Goal: Complete application form

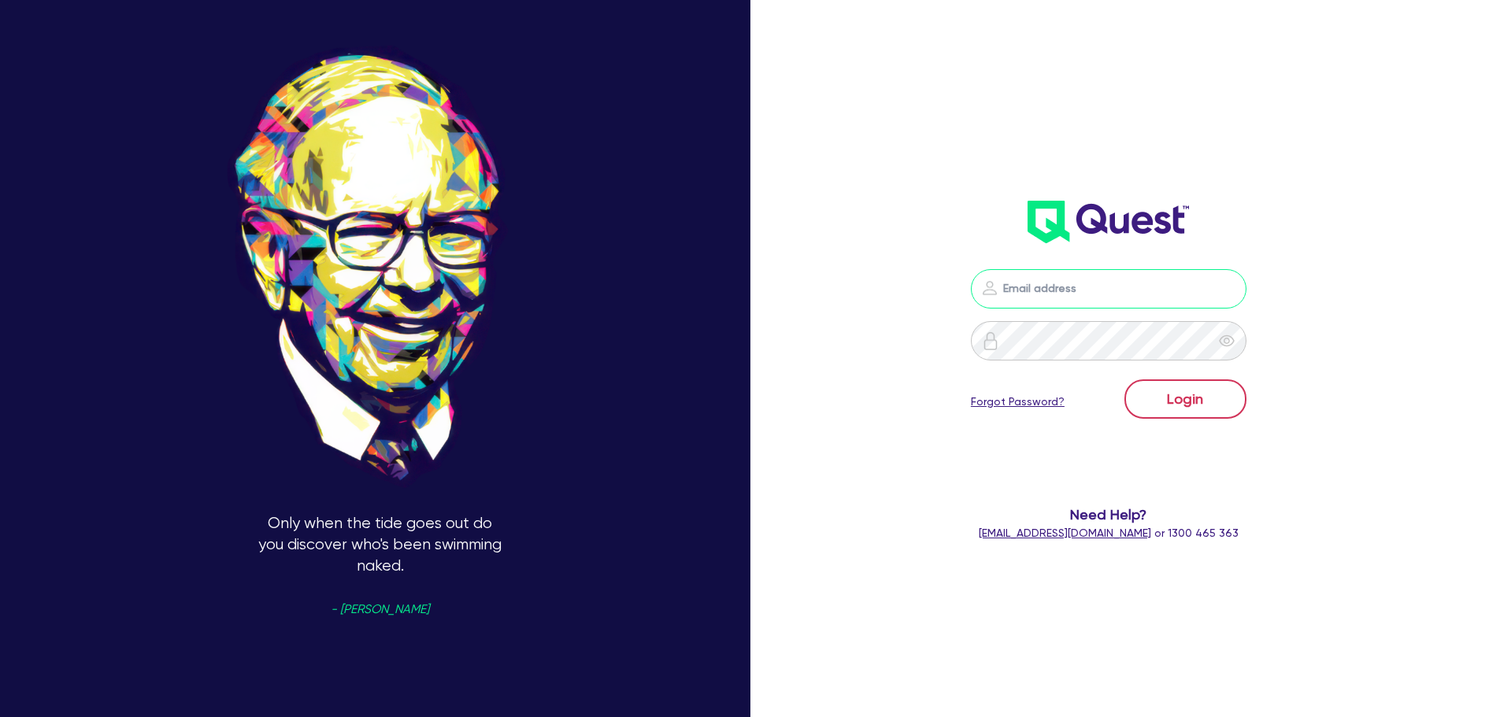
type input "[PERSON_NAME][EMAIL_ADDRESS][PERSON_NAME][DOMAIN_NAME]"
click at [1194, 389] on button "Login" at bounding box center [1185, 399] width 122 height 39
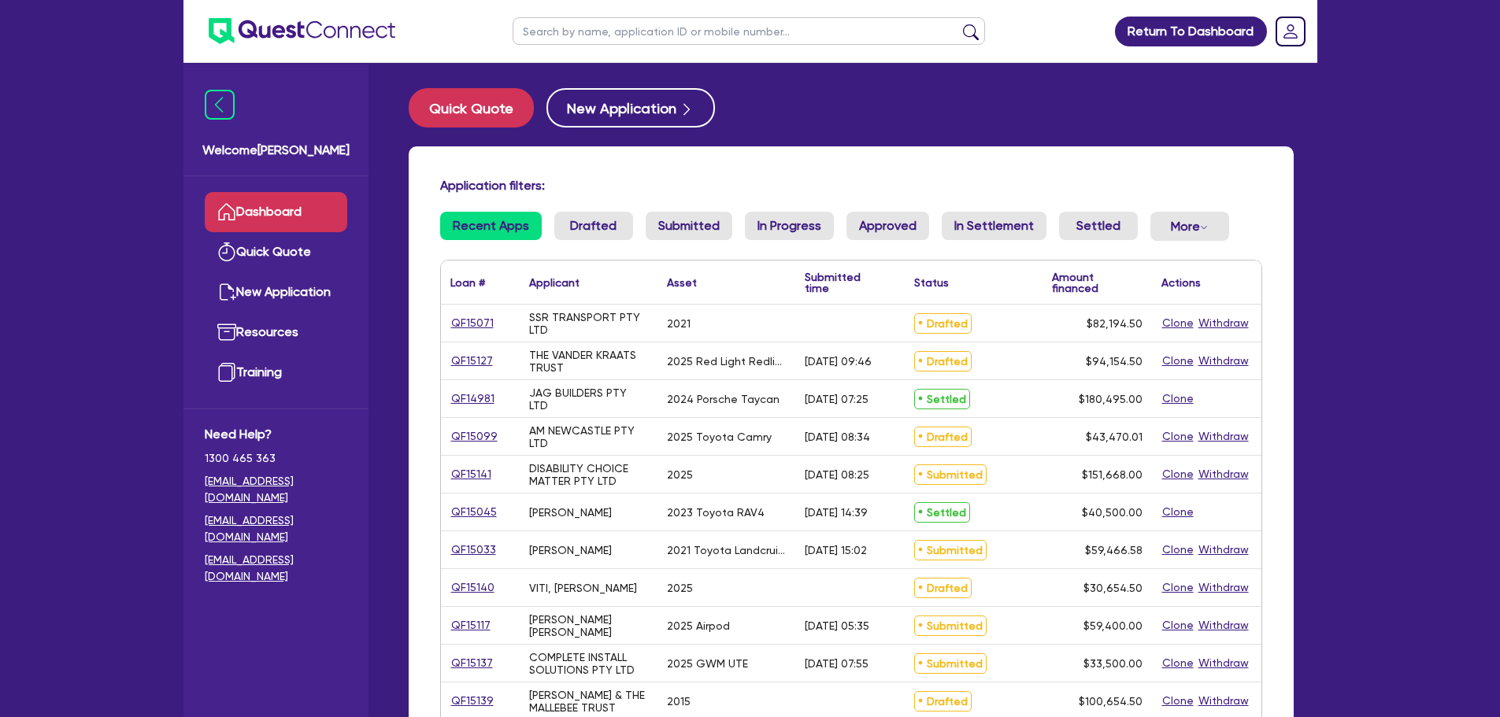
drag, startPoint x: 559, startPoint y: 36, endPoint x: 573, endPoint y: 50, distance: 19.5
click at [559, 36] on input "text" at bounding box center [749, 31] width 472 height 28
paste input "QF15134"
type input "QF15134"
click at [969, 36] on button "submit" at bounding box center [970, 35] width 25 height 22
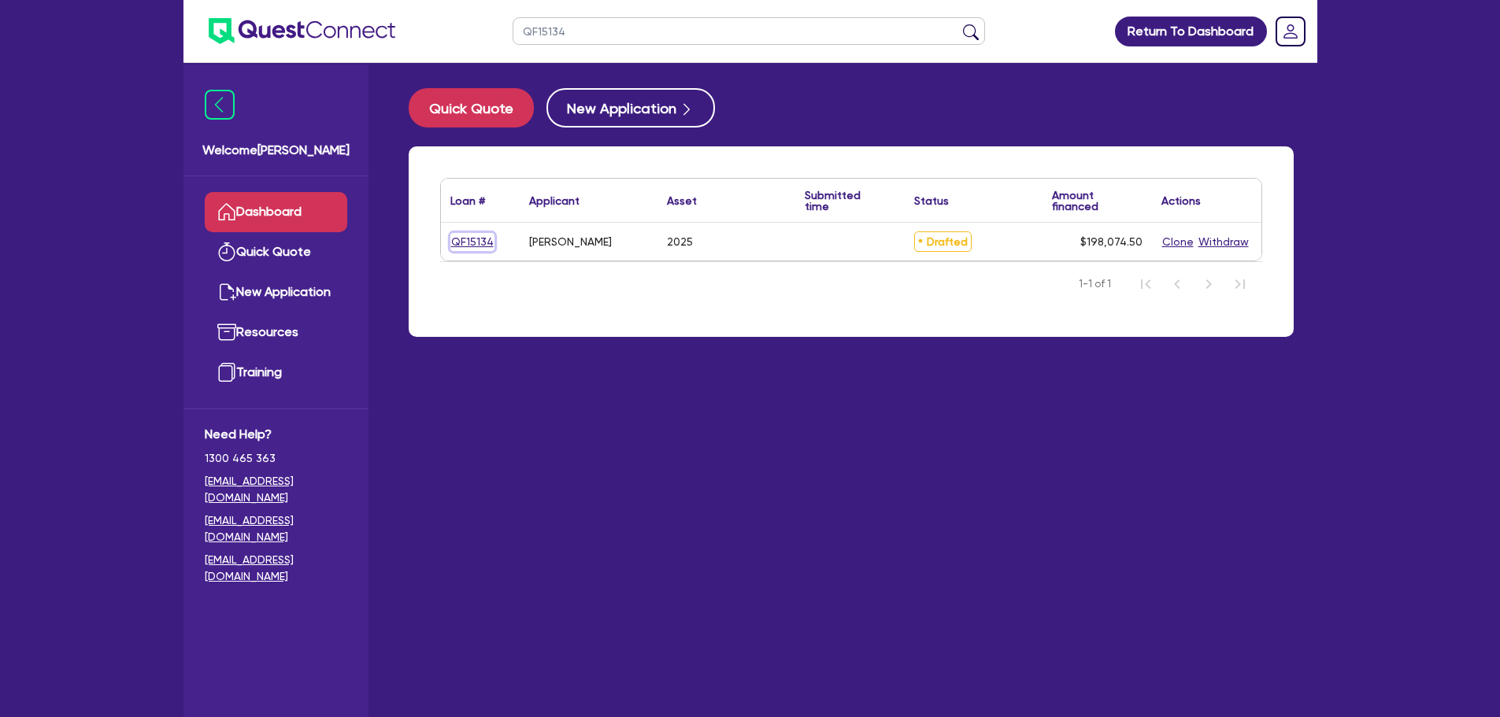
click at [479, 250] on link "QF15134" at bounding box center [472, 242] width 44 height 18
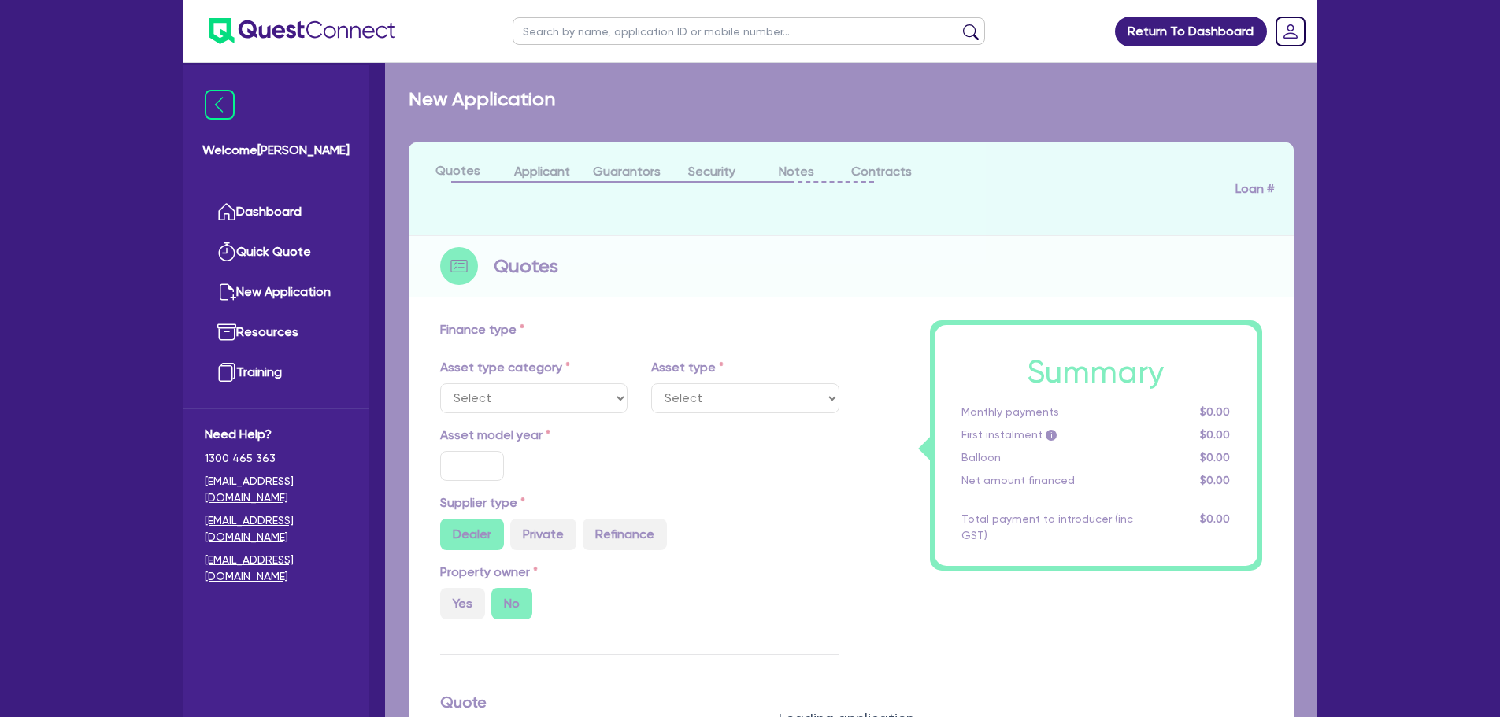
select select "CARS_AND_LIGHT_TRUCKS"
type input "2025"
radio input "true"
type input "220,000"
type input "25,000"
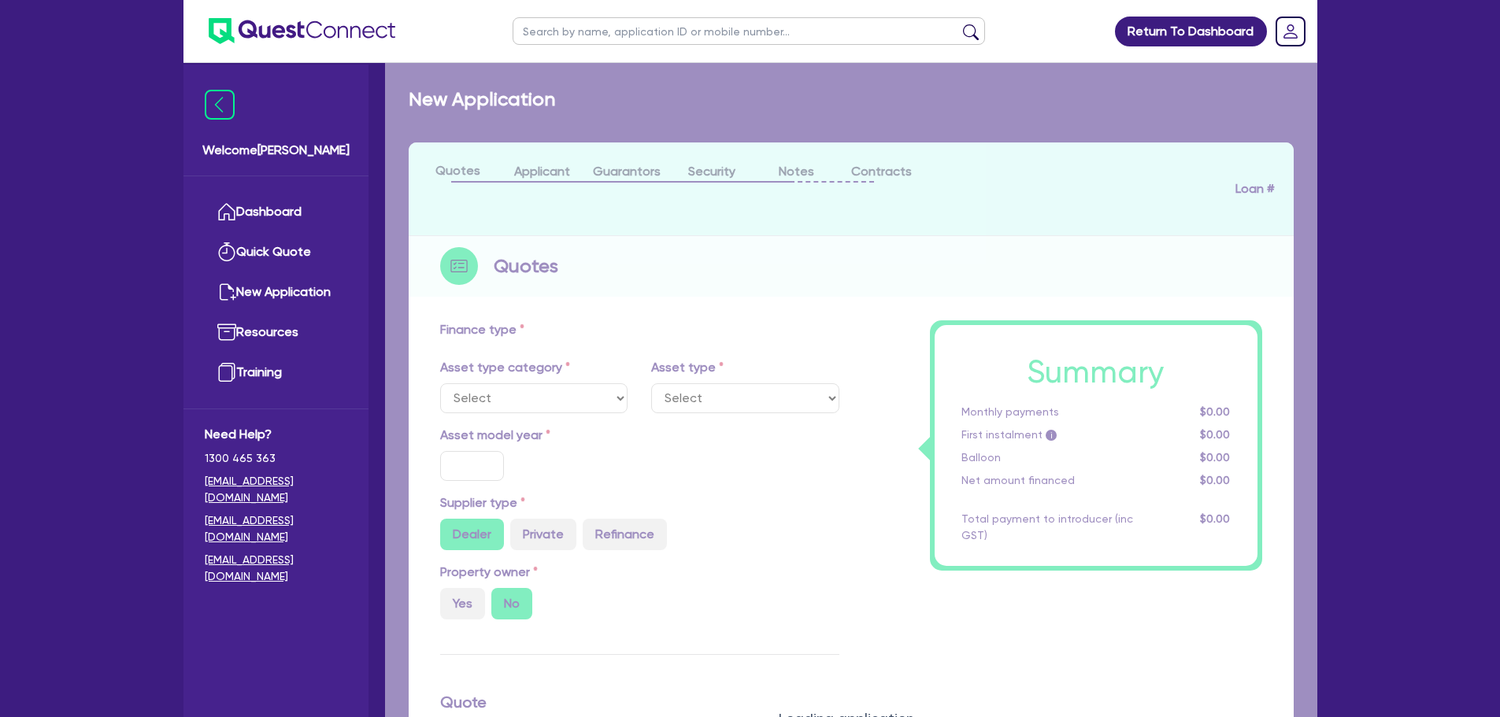
type input "8.99"
type input "2,200"
select select "PASSENGER_VEHICLES"
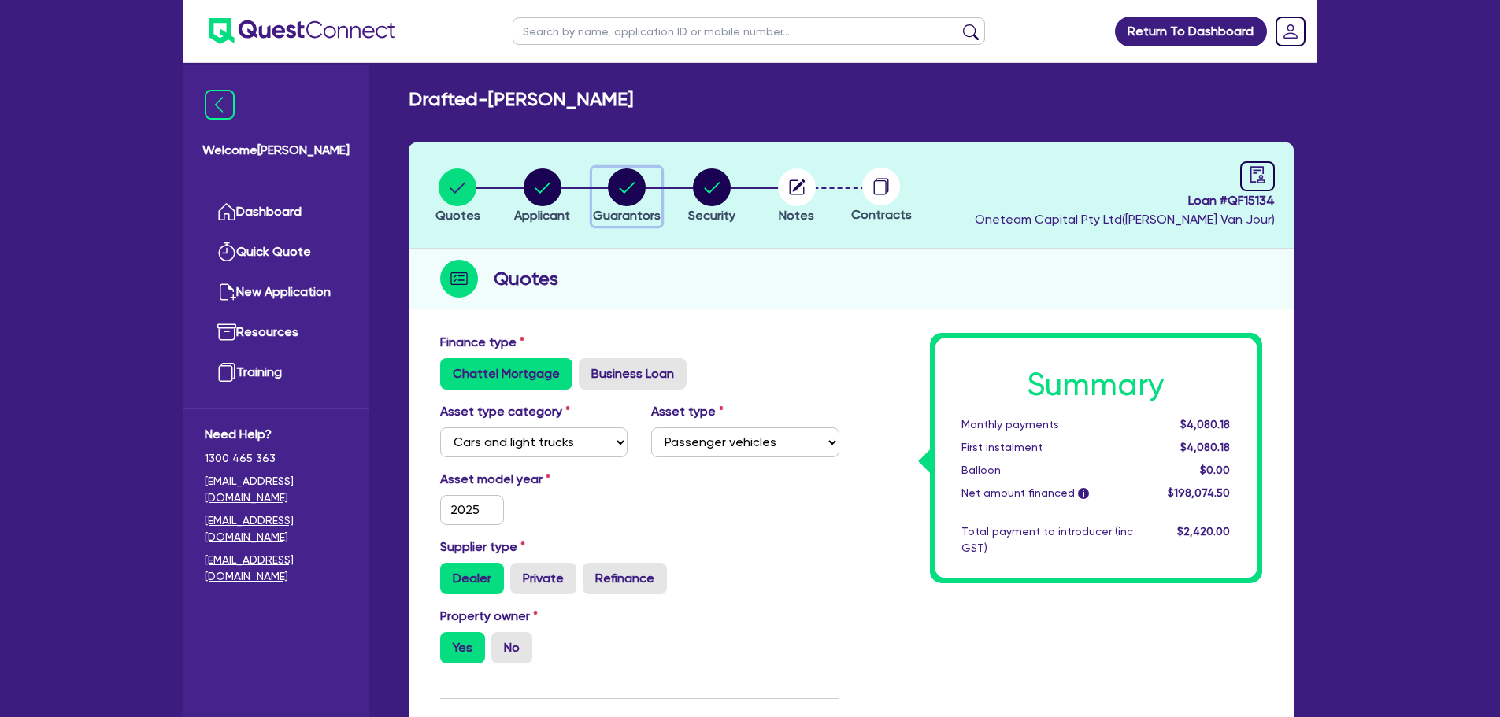
click at [632, 190] on circle "button" at bounding box center [627, 188] width 38 height 38
select select "MR"
select select "QLD"
select select "SINGLE"
select select "CASH"
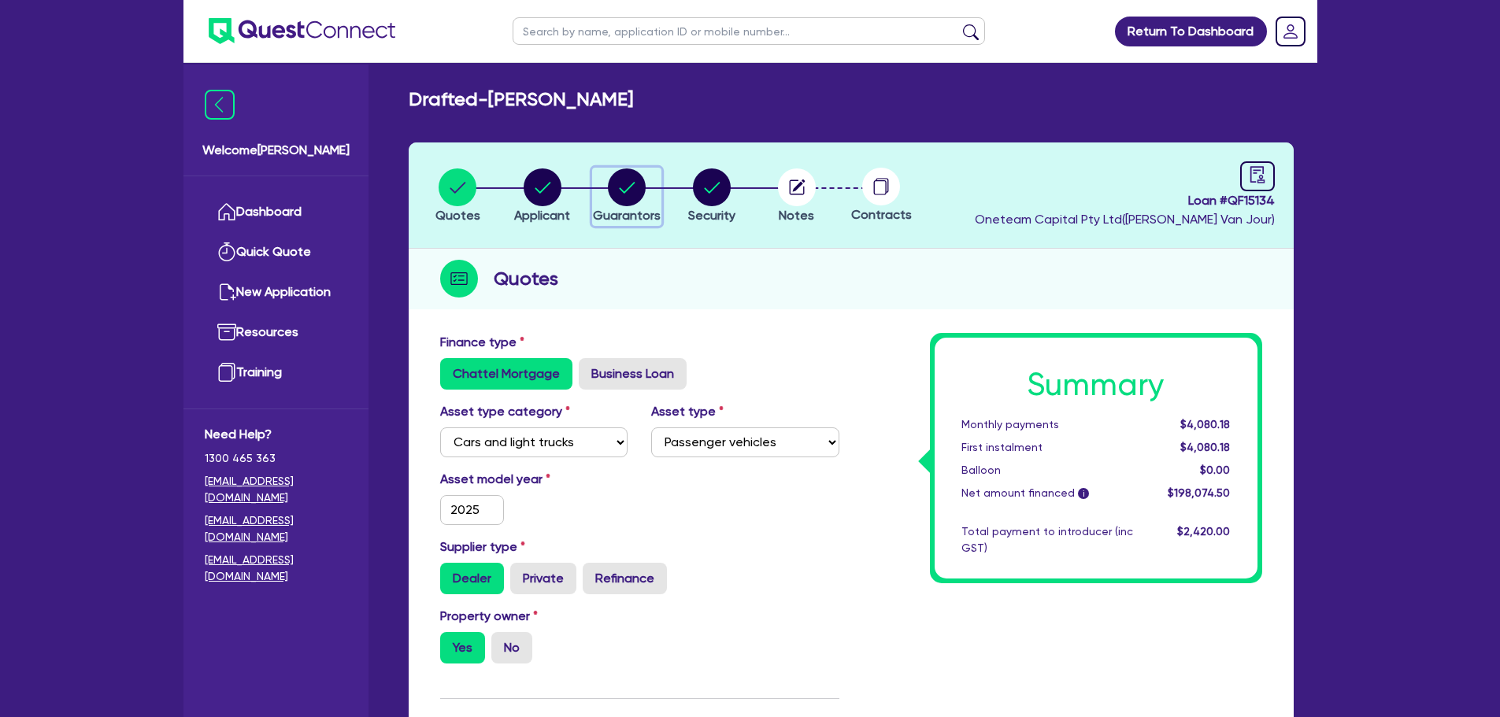
select select "VEHICLE_LOAN"
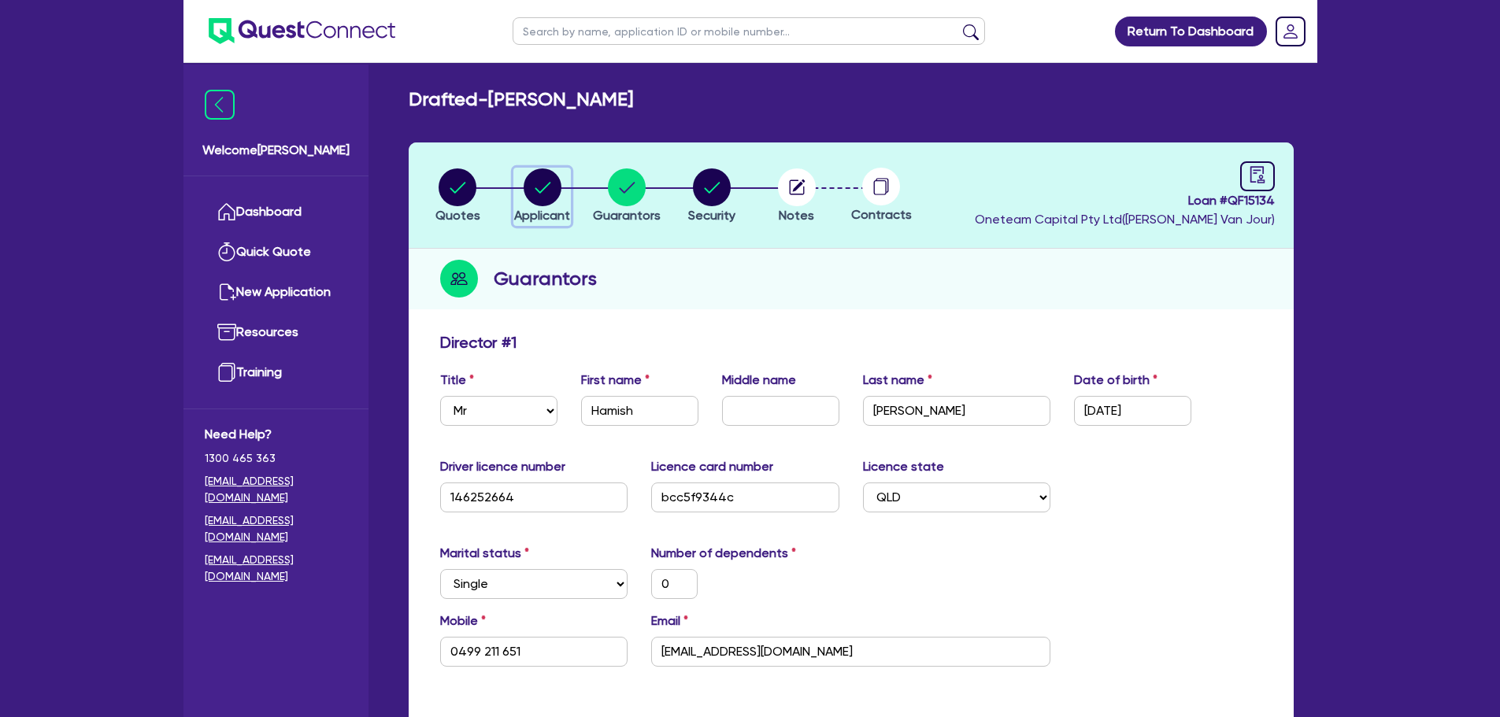
click at [557, 208] on span "Applicant" at bounding box center [542, 215] width 56 height 15
select select "SOLE_TRADER"
select select "BUILDING_CONSTRUCTION"
select select "TRADES_SERVICES_BUSINESSES_GOVERNMENT"
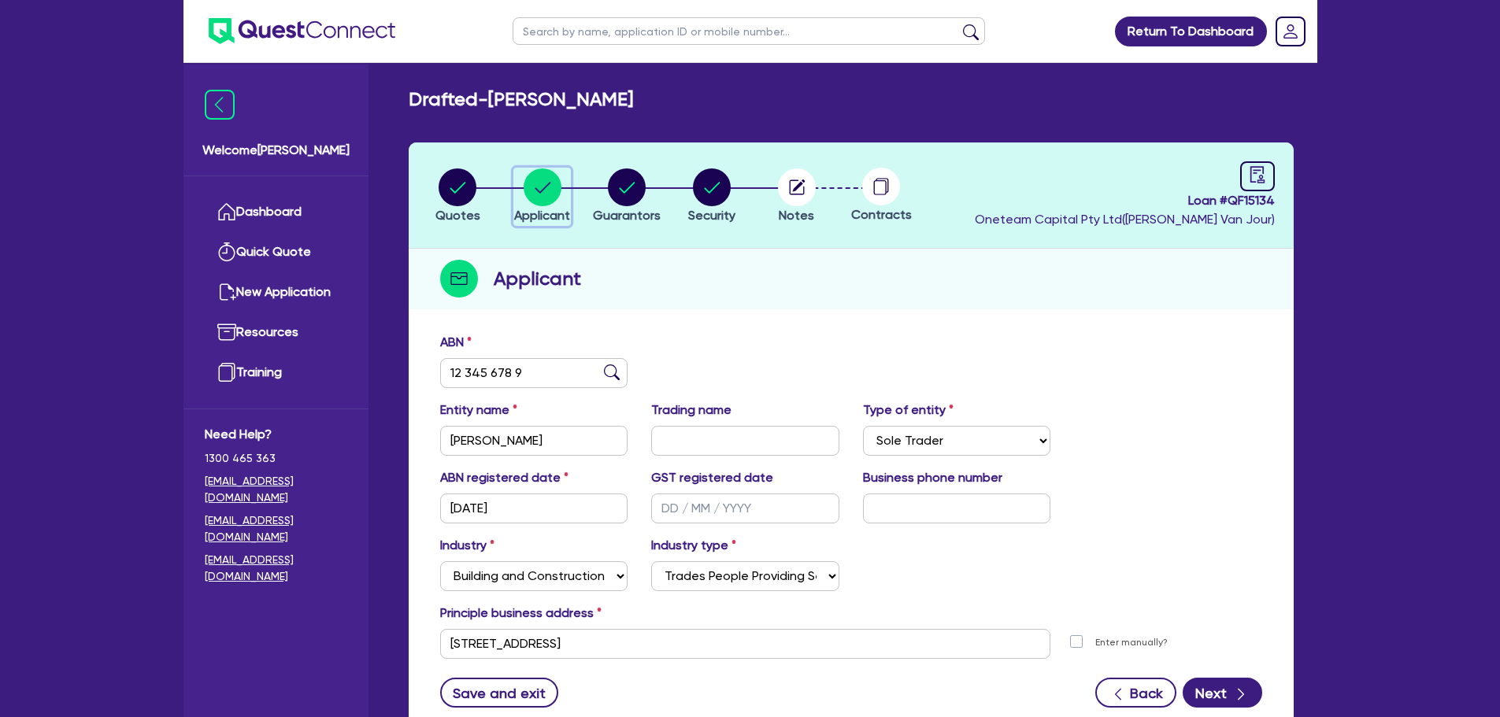
scroll to position [118, 0]
